Goal: Task Accomplishment & Management: Use online tool/utility

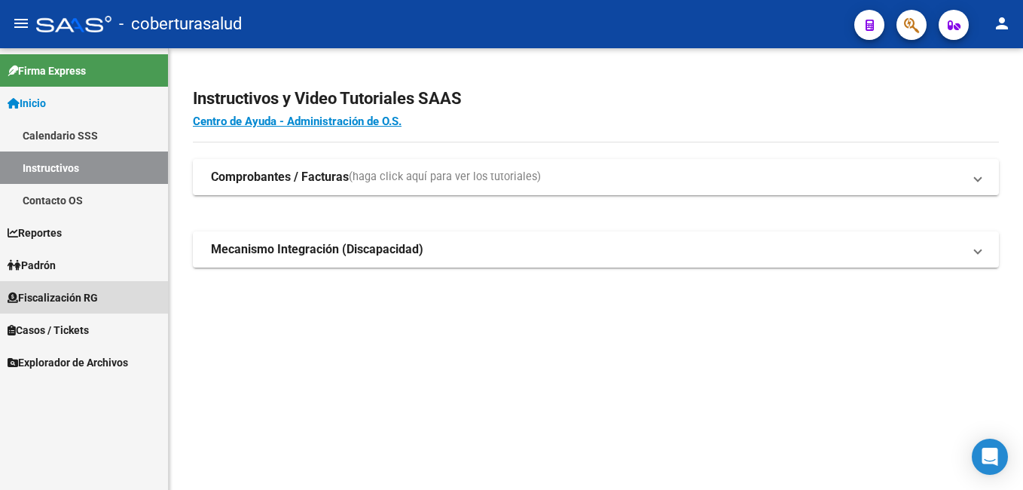
click at [60, 293] on span "Fiscalización RG" at bounding box center [53, 297] width 90 height 17
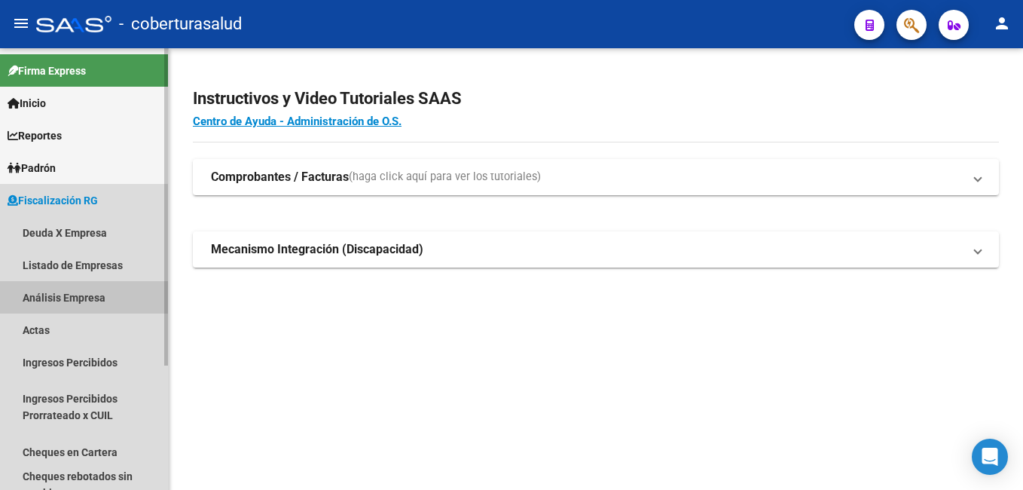
click at [51, 298] on link "Análisis Empresa" at bounding box center [84, 297] width 168 height 32
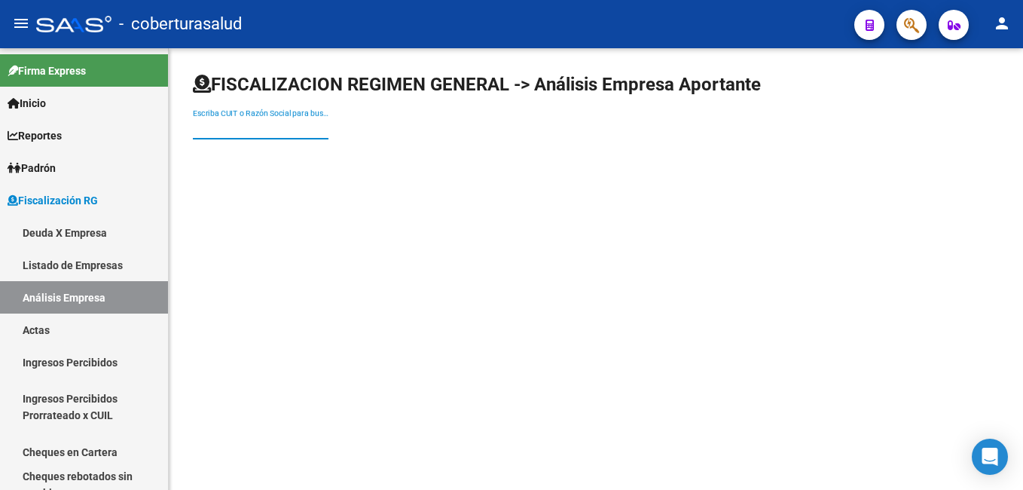
click at [200, 124] on input "Escriba CUIT o Razón Social para buscar" at bounding box center [261, 128] width 136 height 13
paste input "27113800467"
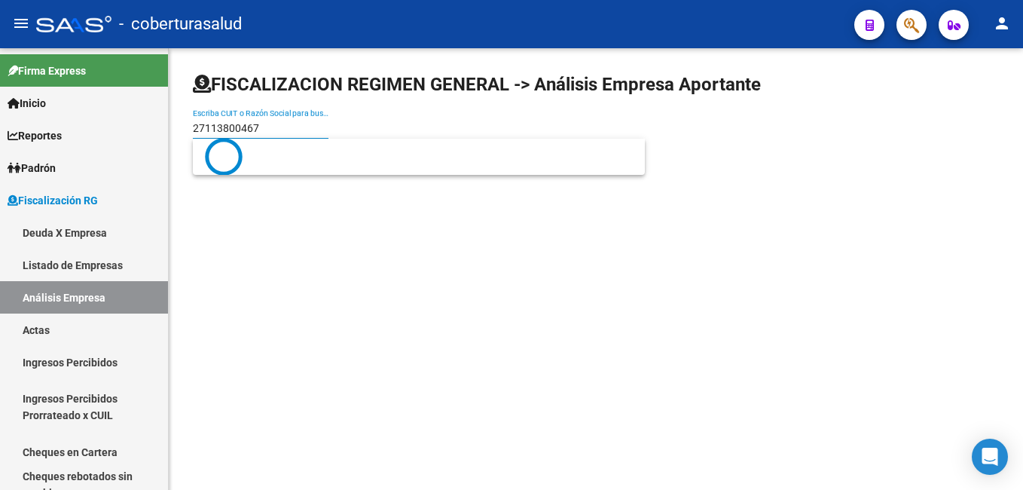
type input "27113800467"
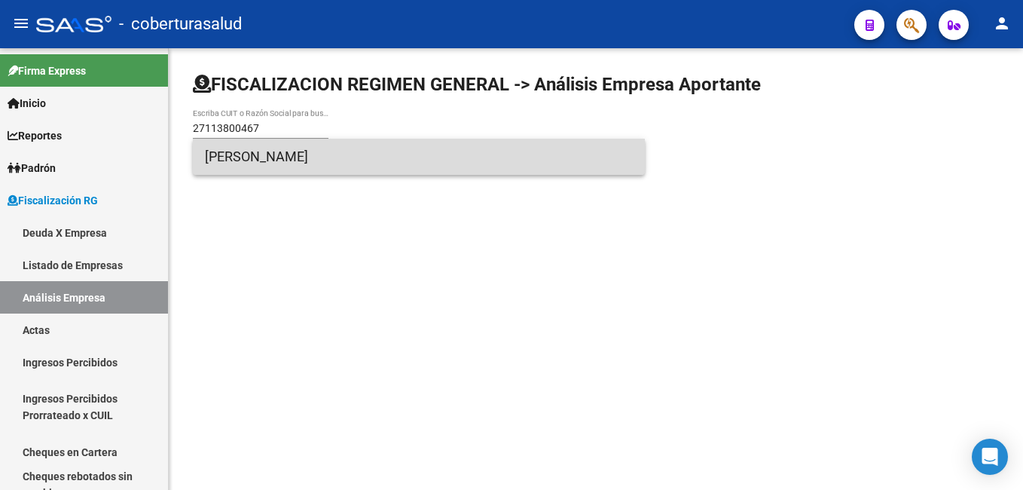
click at [260, 151] on span "[PERSON_NAME]" at bounding box center [419, 157] width 428 height 36
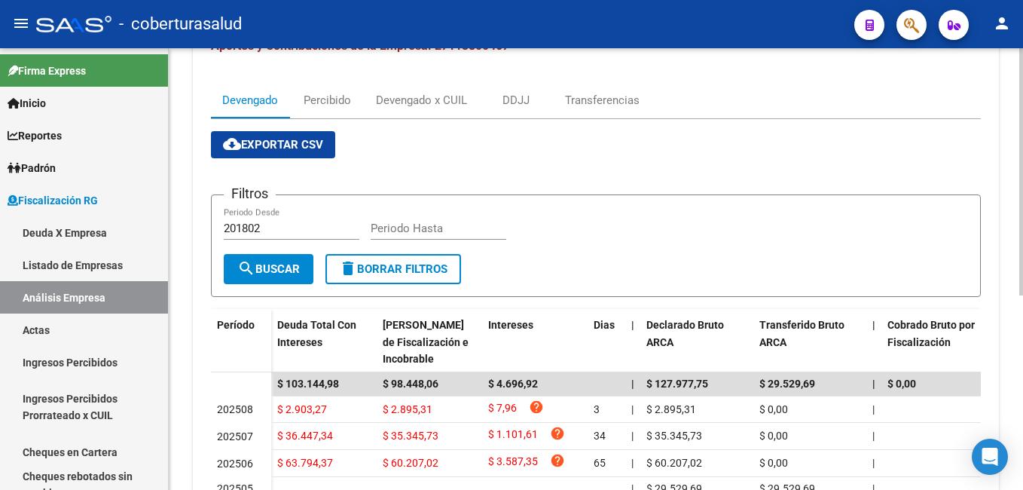
scroll to position [226, 0]
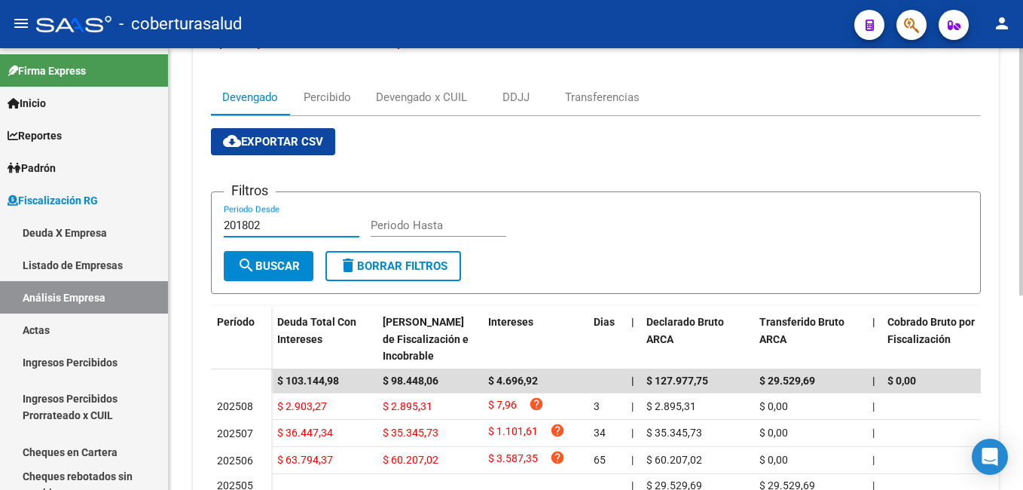
drag, startPoint x: 265, startPoint y: 224, endPoint x: 217, endPoint y: 223, distance: 47.5
click at [217, 223] on form "Filtros 201802 Periodo Desde Periodo Hasta search Buscar delete Borrar Filtros" at bounding box center [596, 242] width 770 height 102
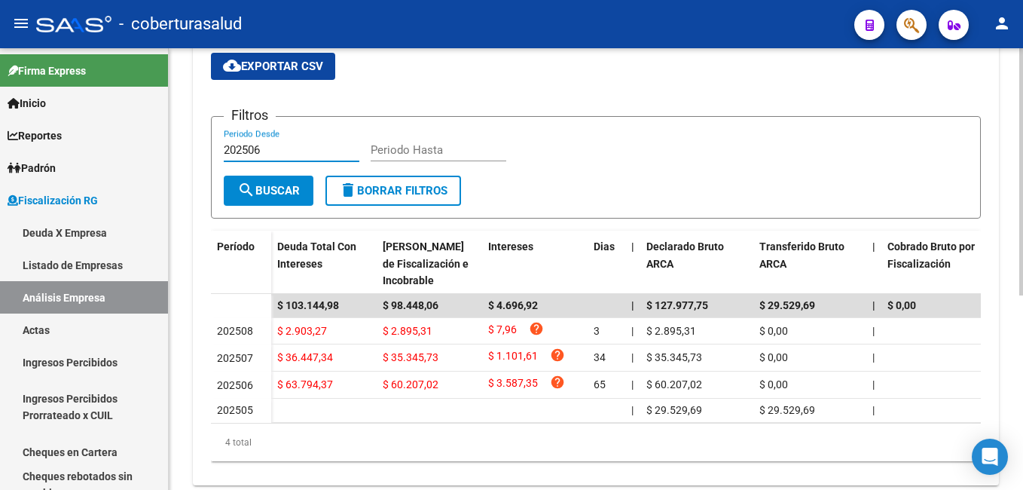
type input "202506"
click at [384, 146] on input "Periodo Hasta" at bounding box center [439, 150] width 136 height 14
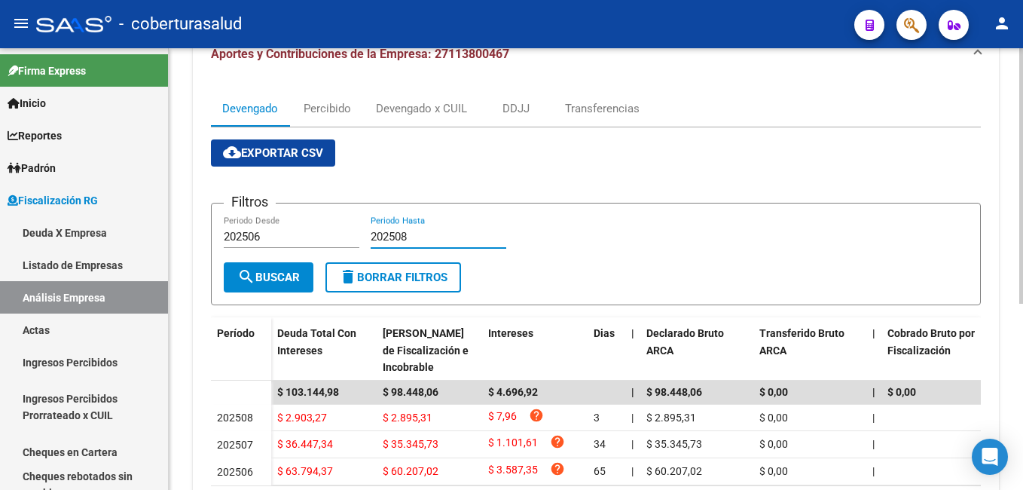
scroll to position [0, 0]
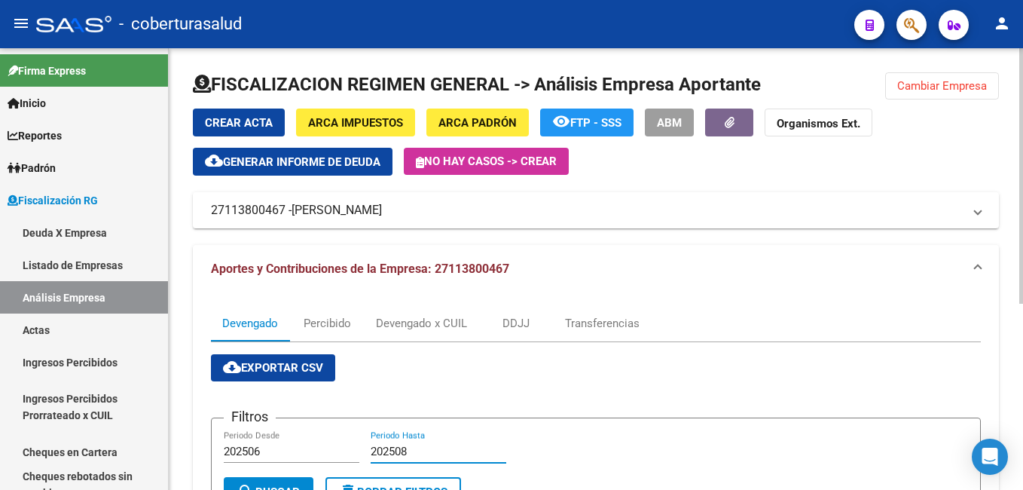
type input "202508"
click at [225, 118] on span "Crear Acta" at bounding box center [239, 123] width 68 height 14
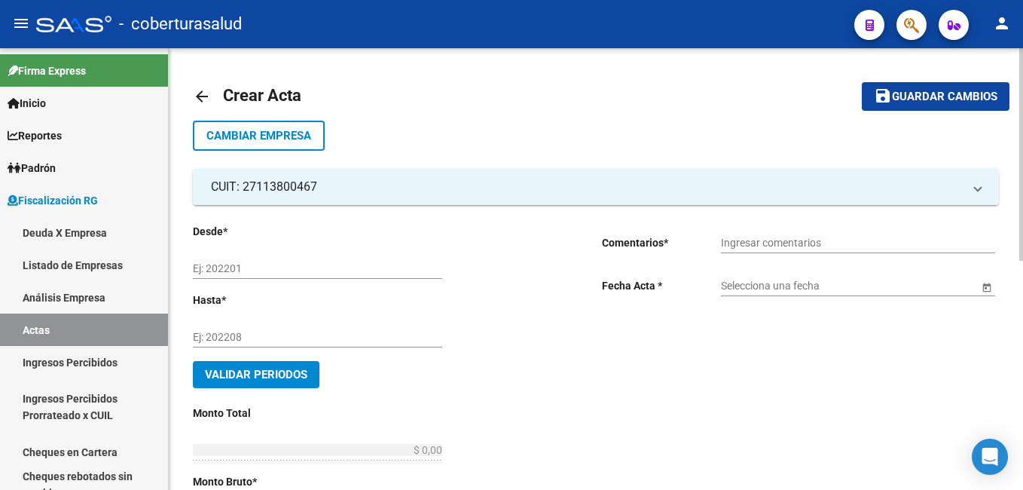
click at [204, 96] on mat-icon "arrow_back" at bounding box center [202, 96] width 18 height 18
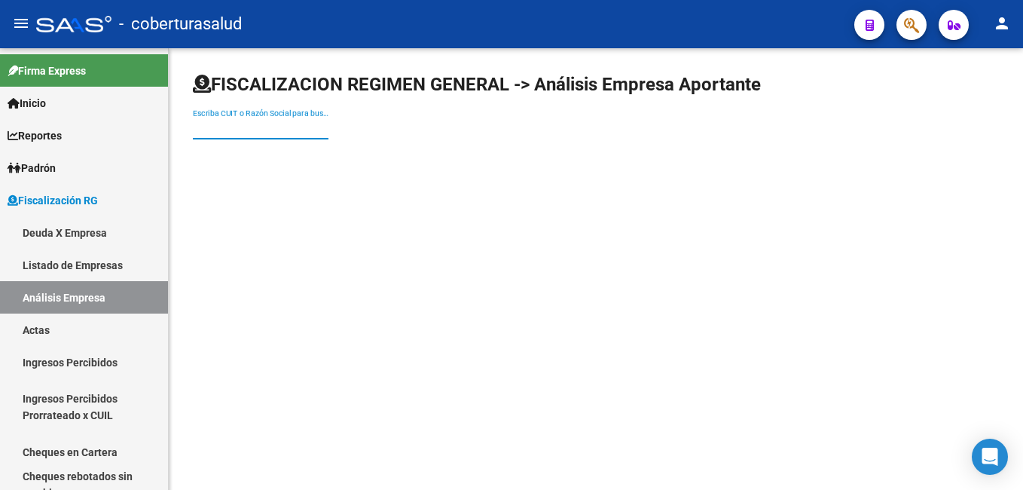
click at [207, 127] on input "Escriba CUIT o Razón Social para buscar" at bounding box center [261, 128] width 136 height 13
paste input "27113800467"
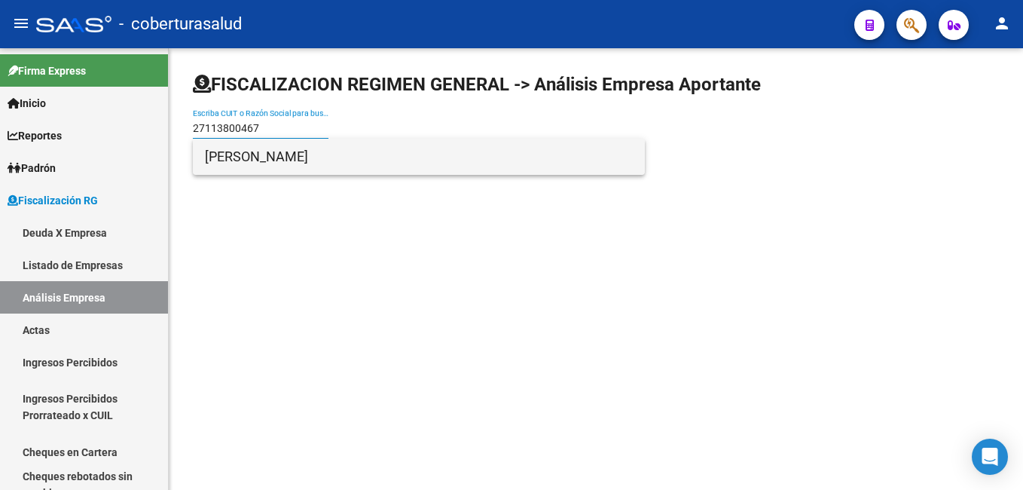
type input "27113800467"
click at [283, 158] on span "[PERSON_NAME]" at bounding box center [419, 157] width 428 height 36
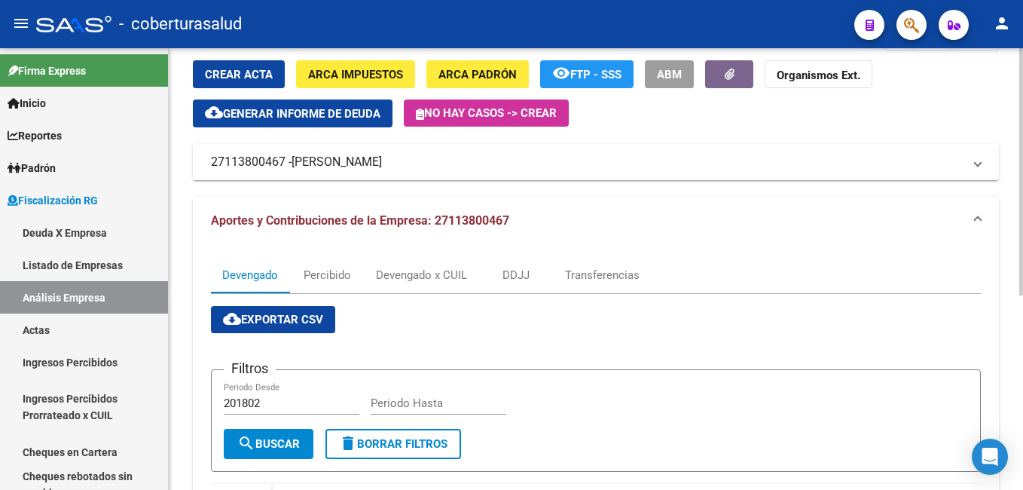
scroll to position [45, 0]
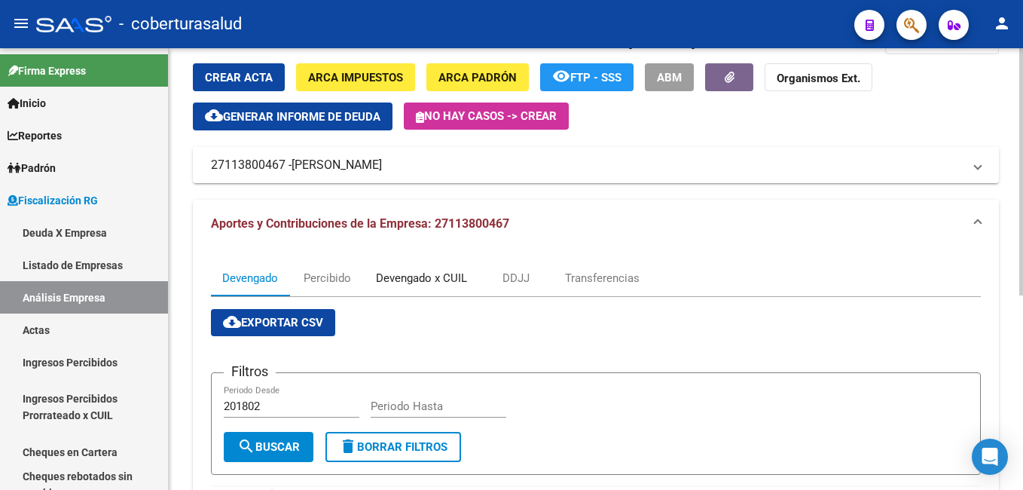
click at [421, 277] on div "Devengado x CUIL" at bounding box center [421, 278] width 91 height 17
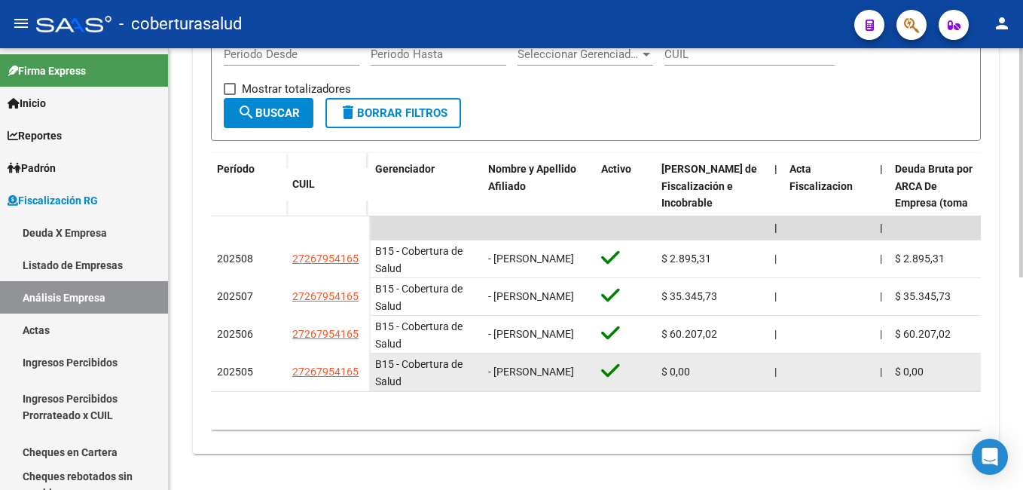
scroll to position [408, 0]
